Goal: Find specific page/section: Find specific page/section

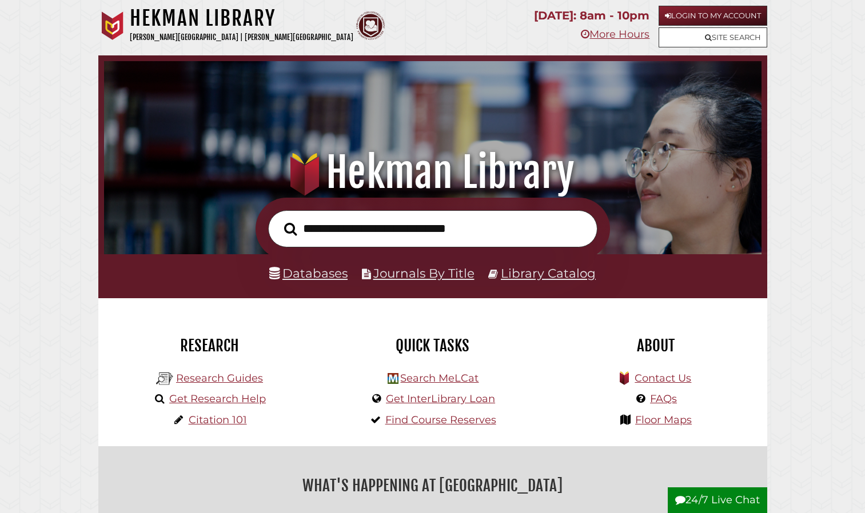
scroll to position [217, 651]
click at [331, 270] on link "Databases" at bounding box center [308, 273] width 78 height 15
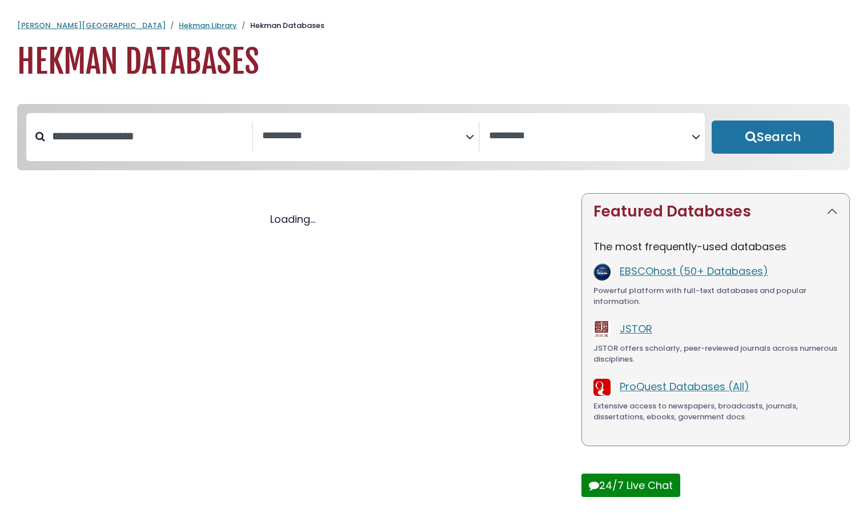
select select "Database Subject Filter"
select select "Database Vendors Filter"
select select "Database Subject Filter"
select select "Database Vendors Filter"
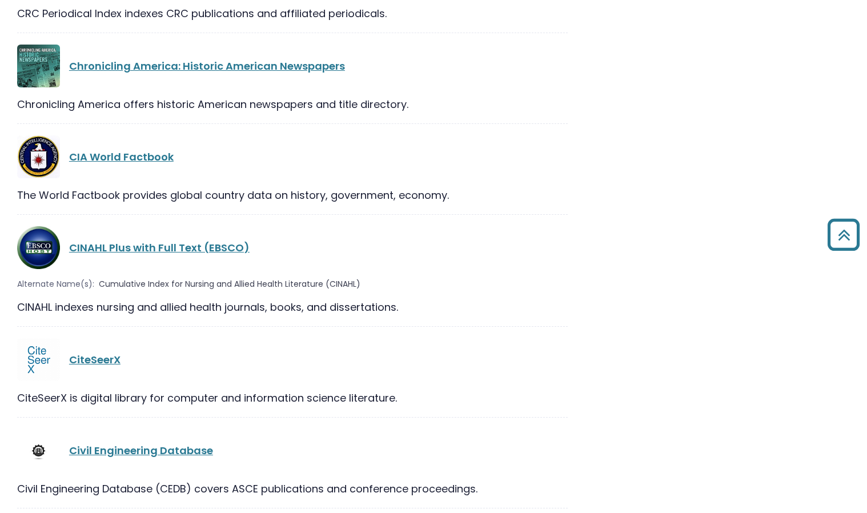
scroll to position [5382, 0]
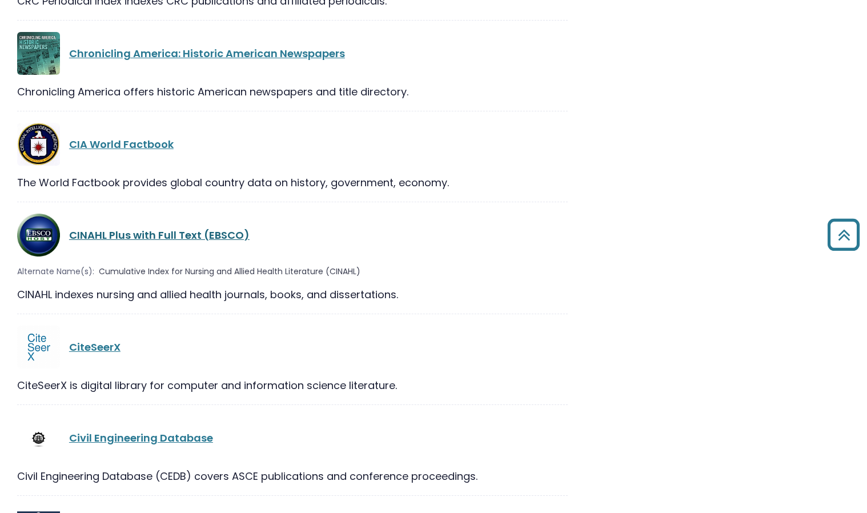
click at [217, 228] on link "CINAHL Plus with Full Text (EBSCO)" at bounding box center [159, 235] width 181 height 14
